Goal: Contribute content

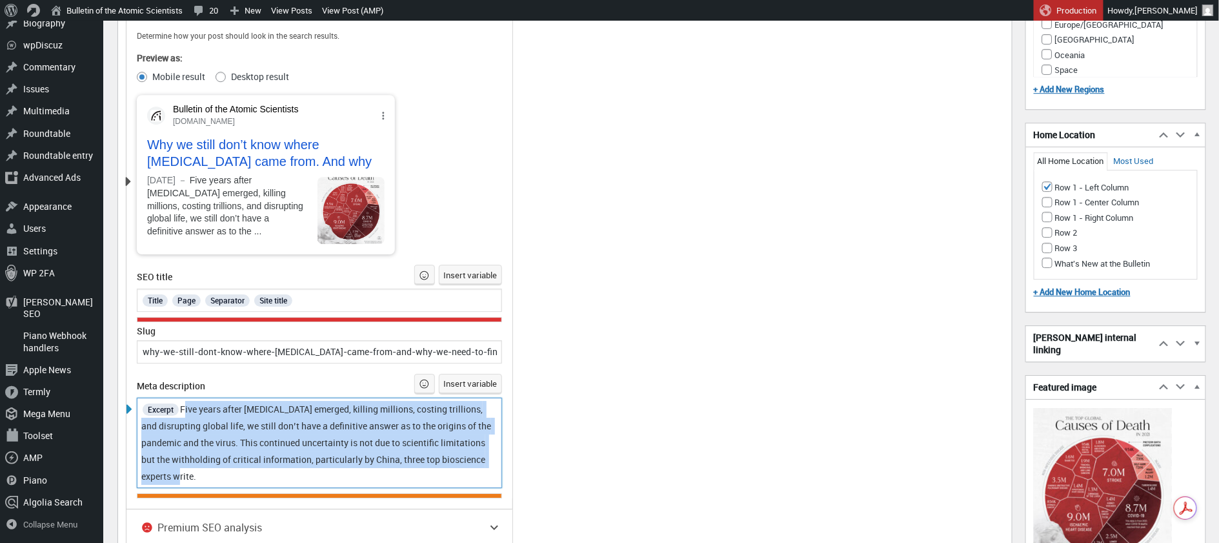
scroll to position [9, 0]
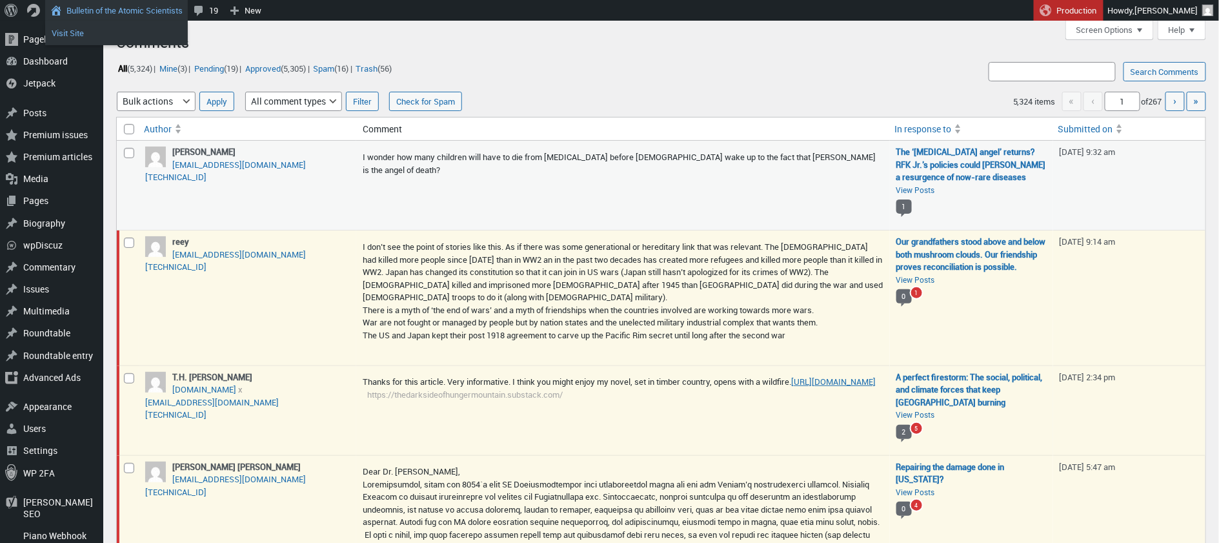
click at [79, 27] on link "Visit Site" at bounding box center [116, 33] width 143 height 17
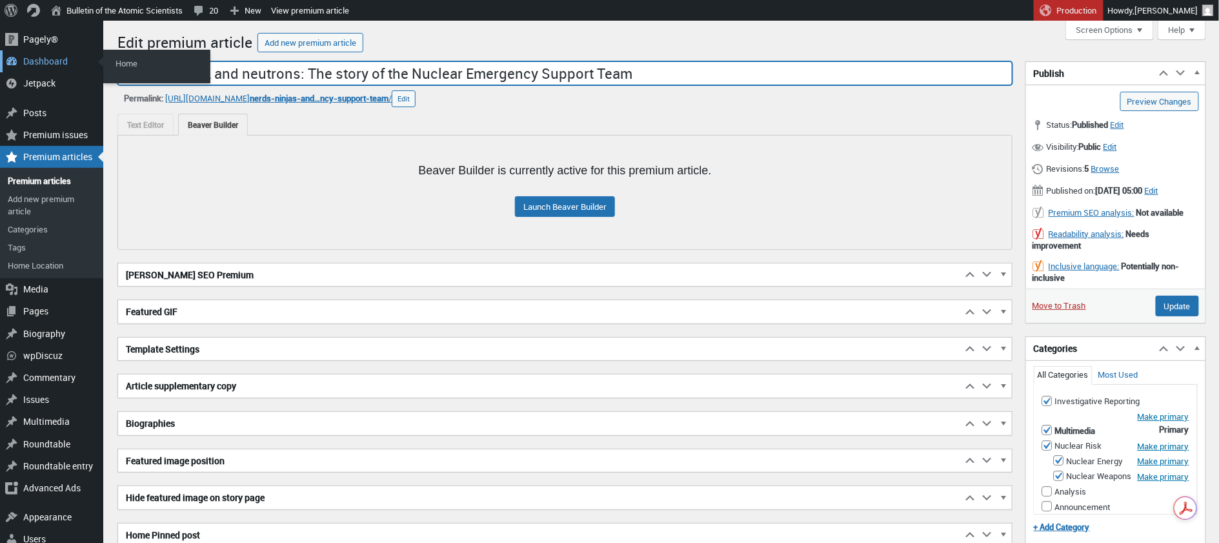
drag, startPoint x: 629, startPoint y: 78, endPoint x: 92, endPoint y: 65, distance: 537.2
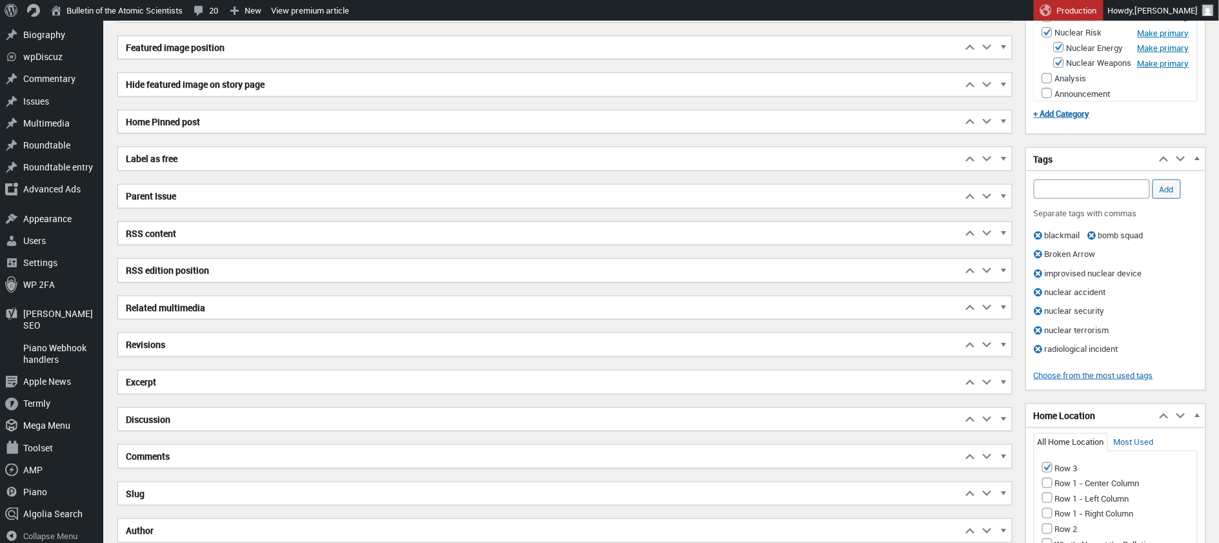
scroll to position [407, 0]
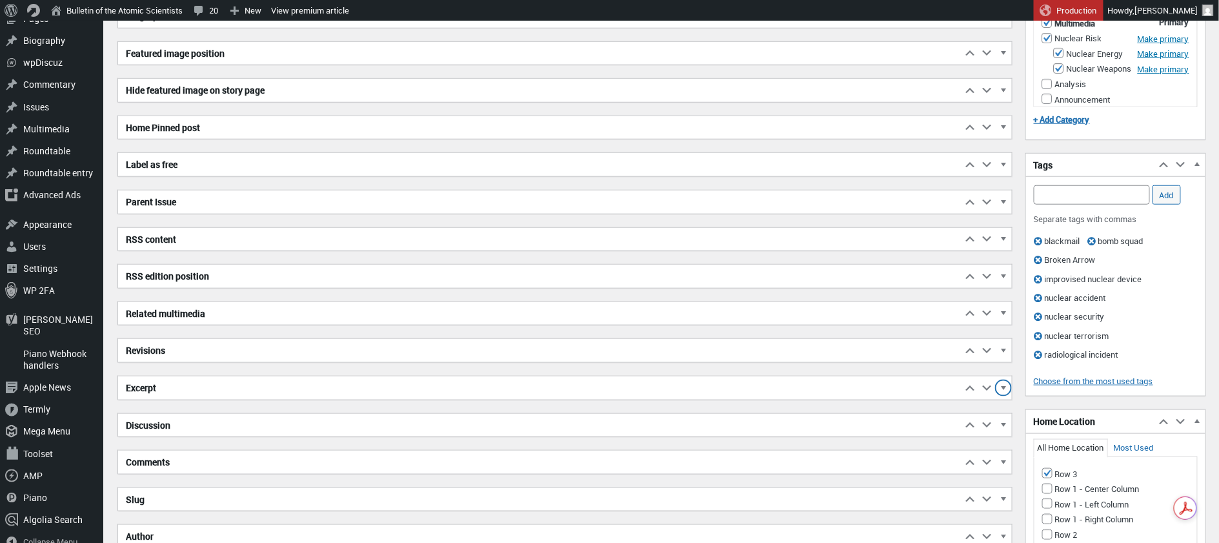
click at [1002, 384] on span "button" at bounding box center [1003, 390] width 13 height 12
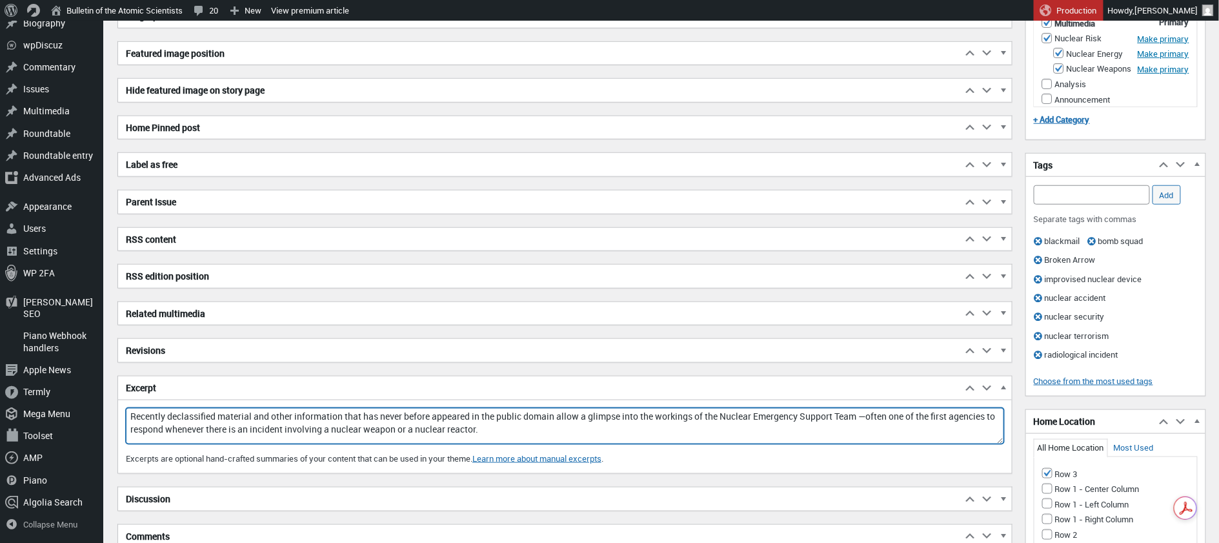
drag, startPoint x: 127, startPoint y: 410, endPoint x: 560, endPoint y: 434, distance: 433.8
click at [561, 434] on textarea "Recently declassified material and other information that has never before appe…" at bounding box center [565, 426] width 878 height 36
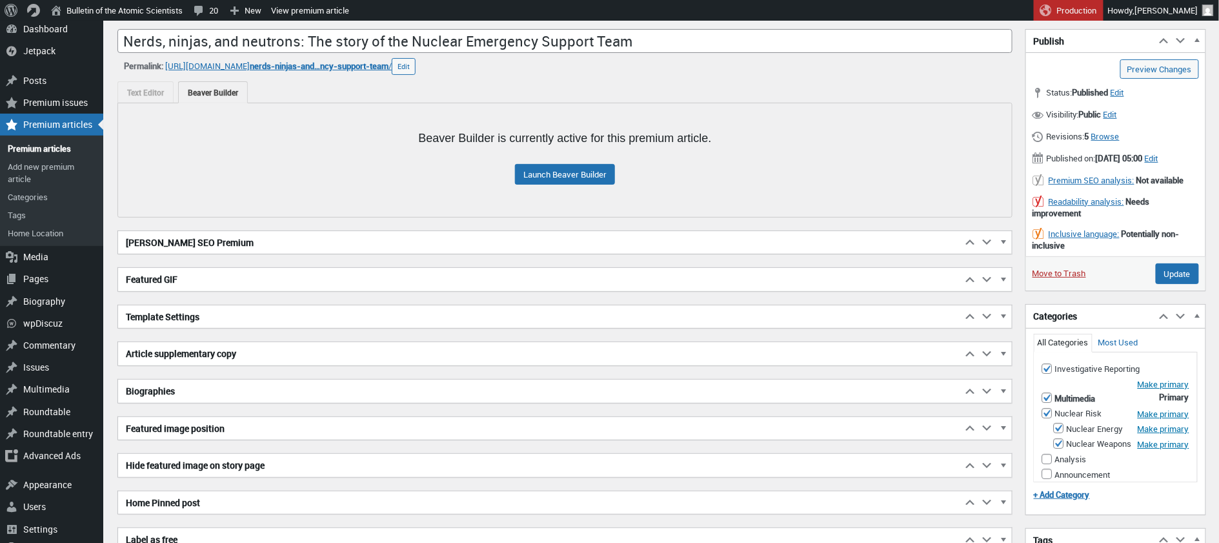
scroll to position [0, 0]
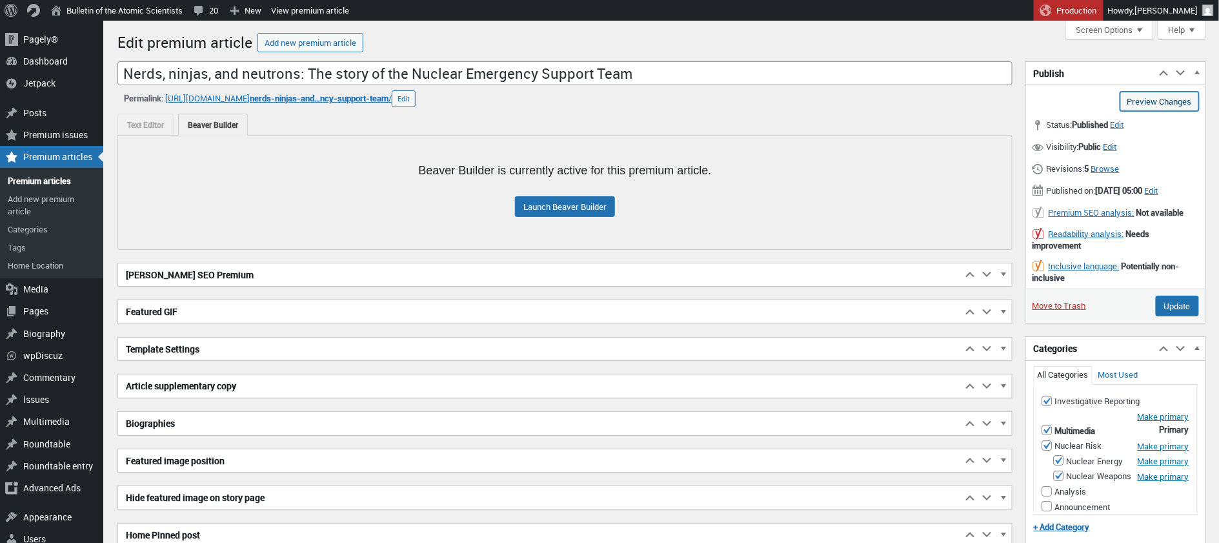
click at [1146, 97] on link "Preview Changes (opens in a new tab)" at bounding box center [1160, 101] width 79 height 19
